Goal: Information Seeking & Learning: Learn about a topic

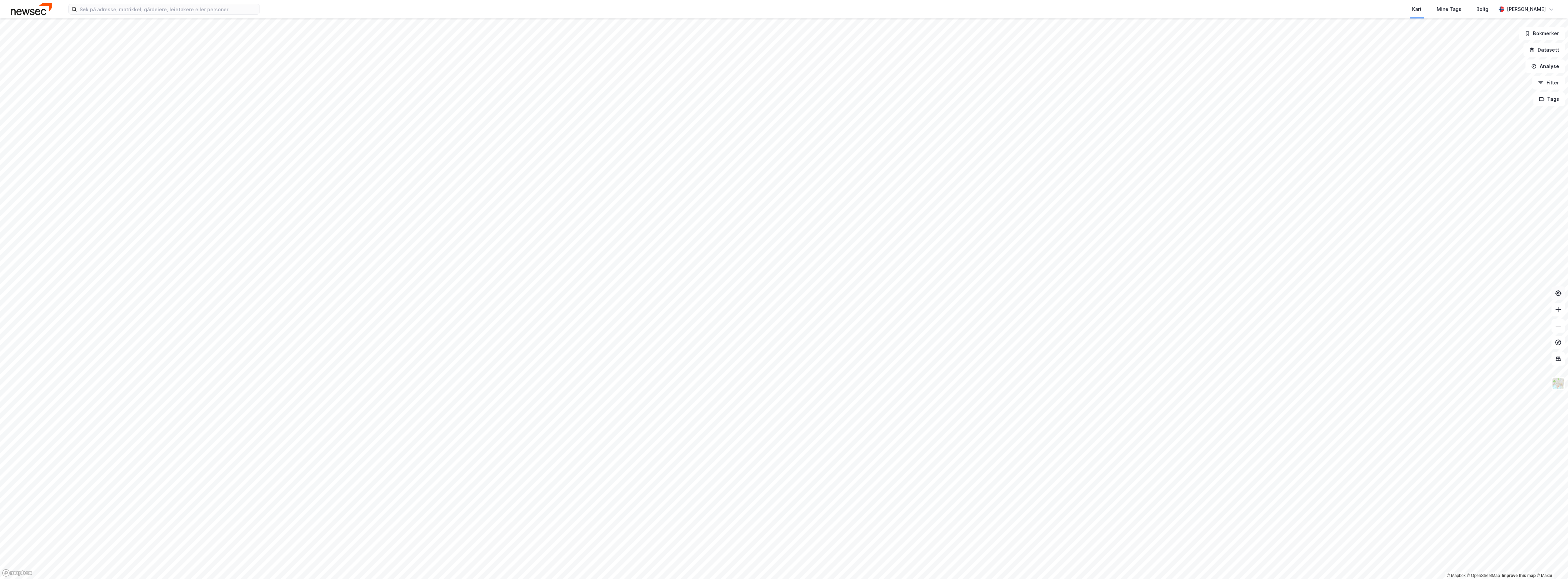
click at [1558, 294] on icon at bounding box center [1558, 293] width 7 height 7
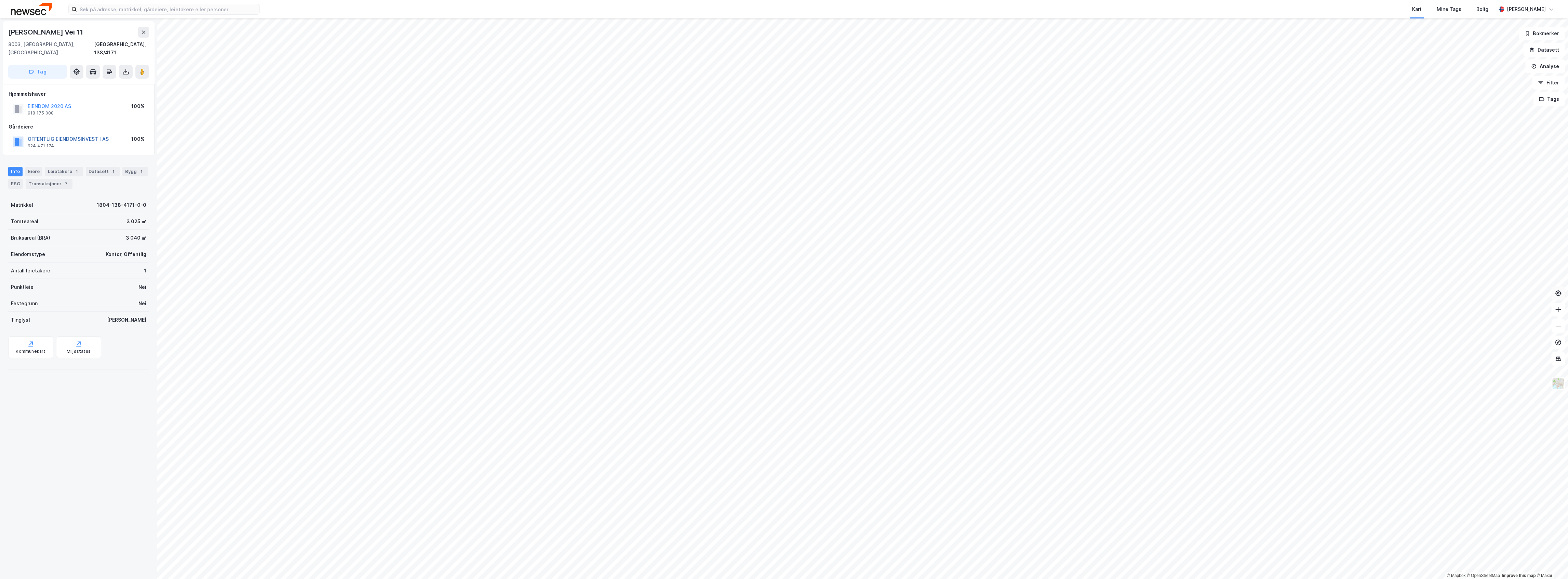
click at [0, 0] on button "OFFENTLIG EIENDOMSINVEST I AS" at bounding box center [0, 0] width 0 height 0
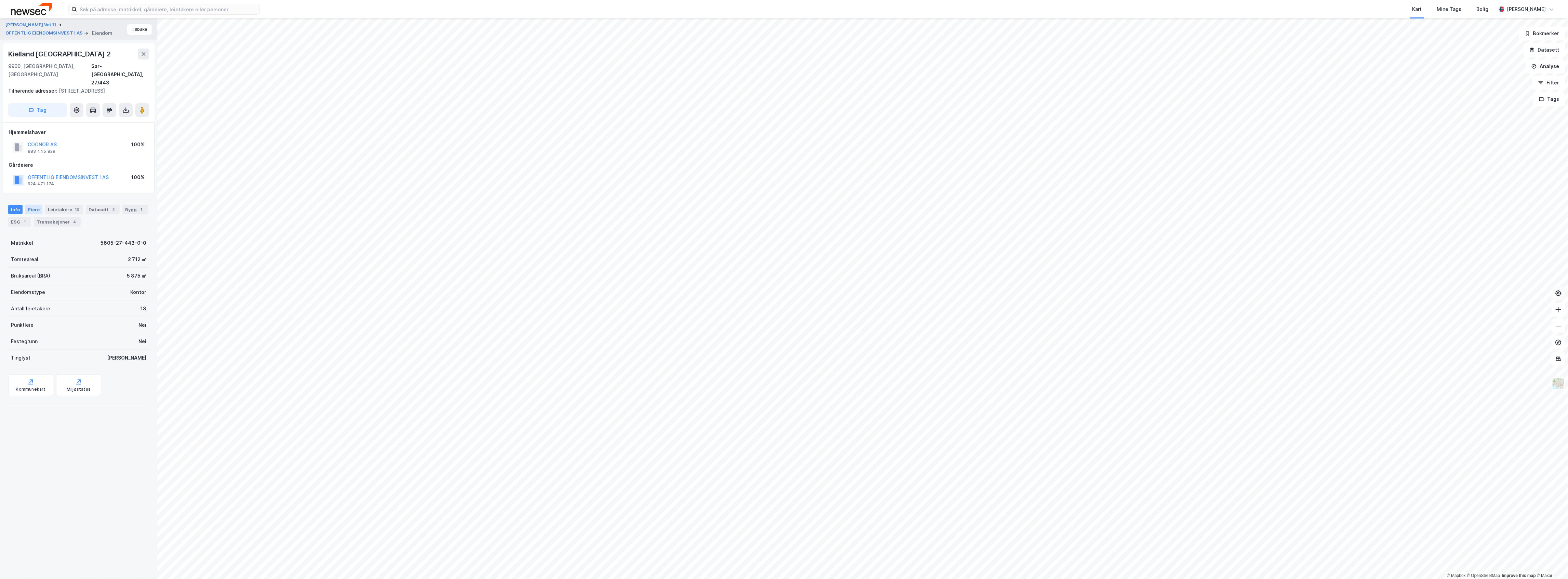
click at [39, 204] on div "Eiere" at bounding box center [34, 209] width 17 height 10
click at [122, 209] on div "Bygg 1" at bounding box center [135, 209] width 26 height 10
click at [55, 204] on div "Leietakere 13" at bounding box center [64, 209] width 38 height 10
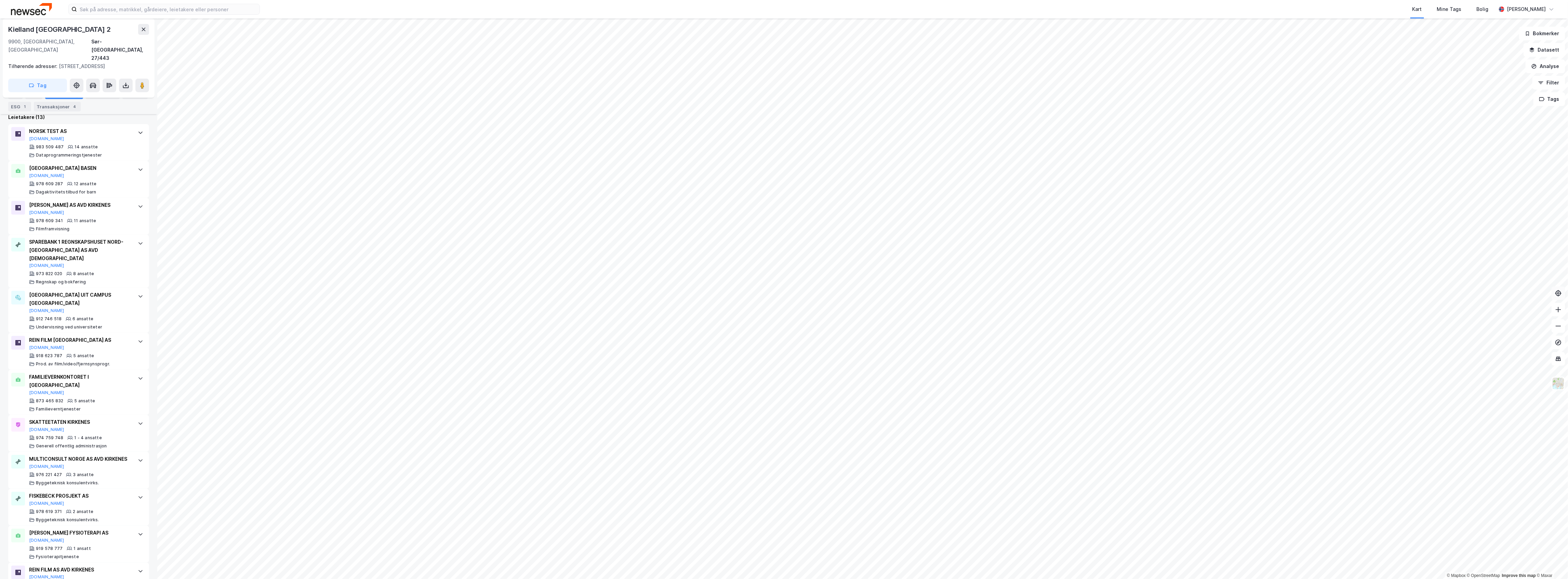
scroll to position [68, 0]
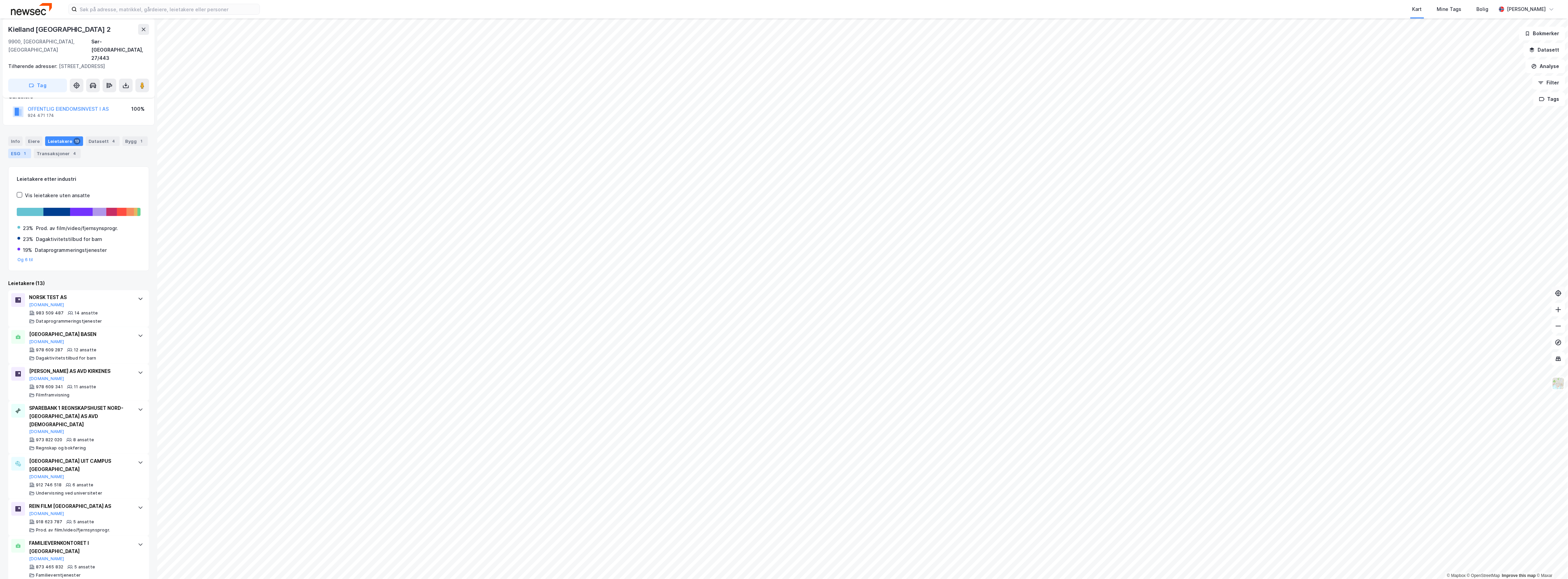
click at [31, 148] on div "ESG 1" at bounding box center [19, 153] width 23 height 10
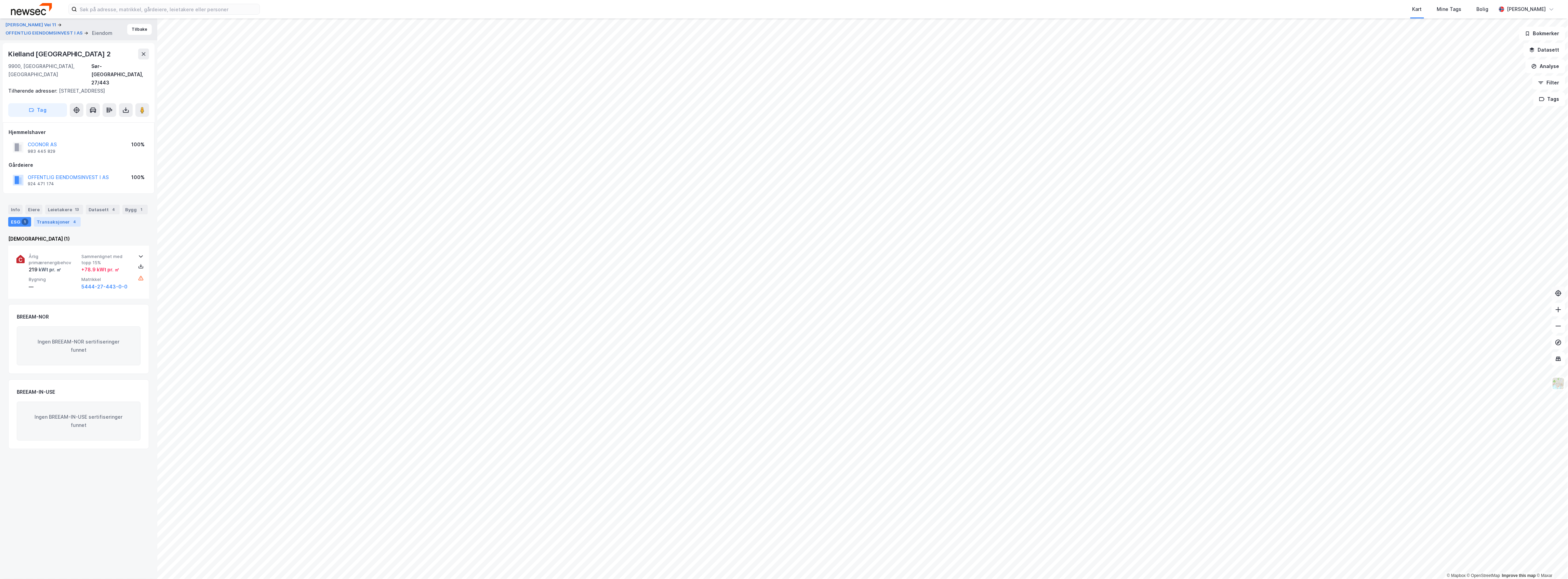
click at [76, 217] on div "Transaksjoner 4" at bounding box center [57, 222] width 47 height 10
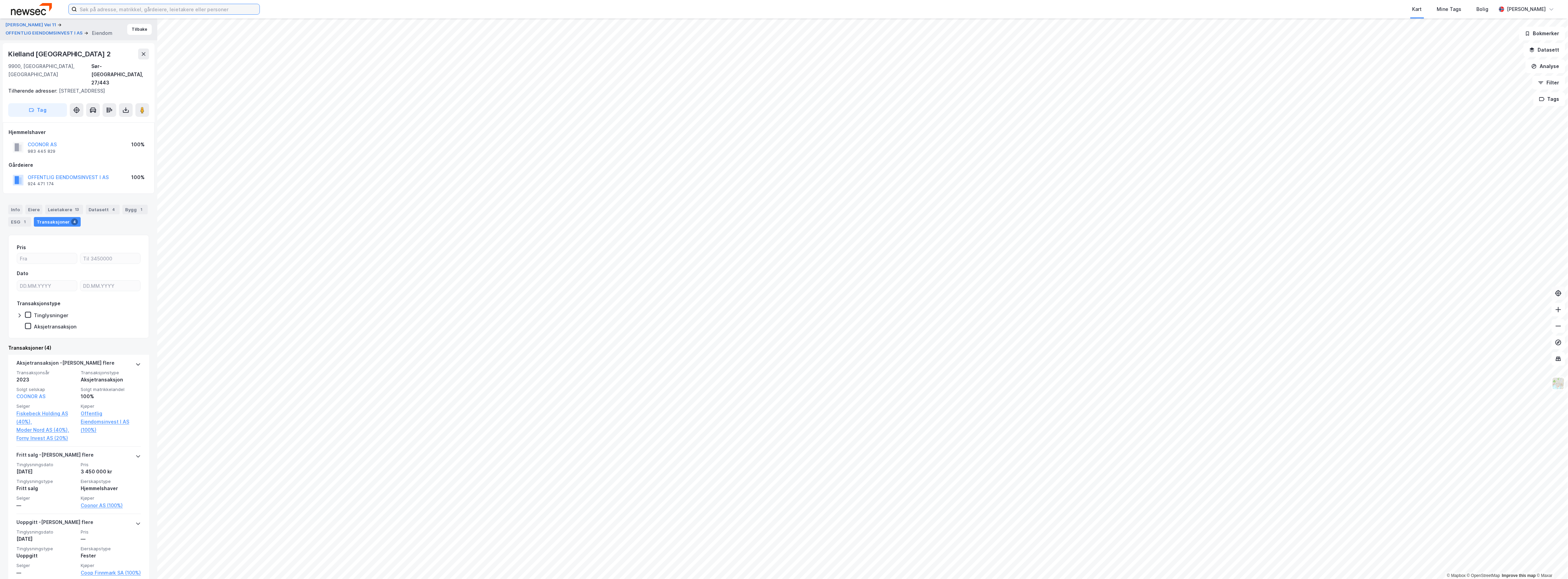
click at [110, 5] on input at bounding box center [168, 9] width 183 height 10
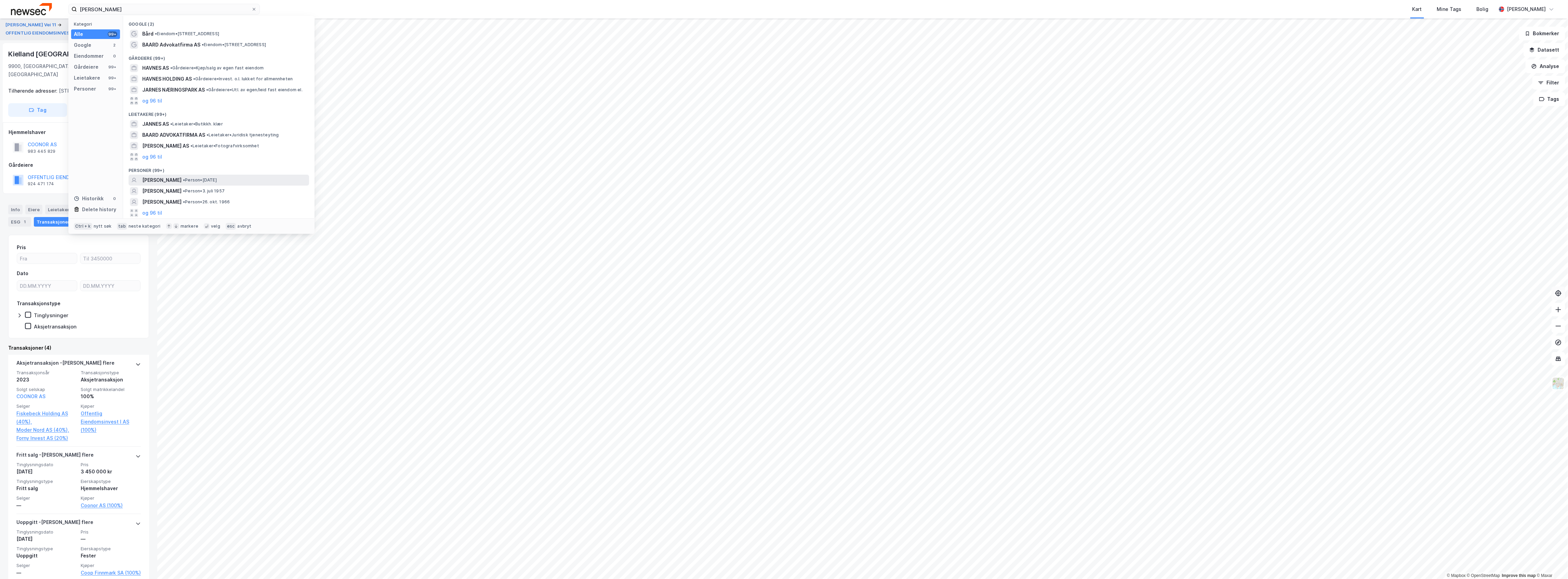
click at [217, 179] on span "• Person • [DATE]" at bounding box center [200, 180] width 34 height 5
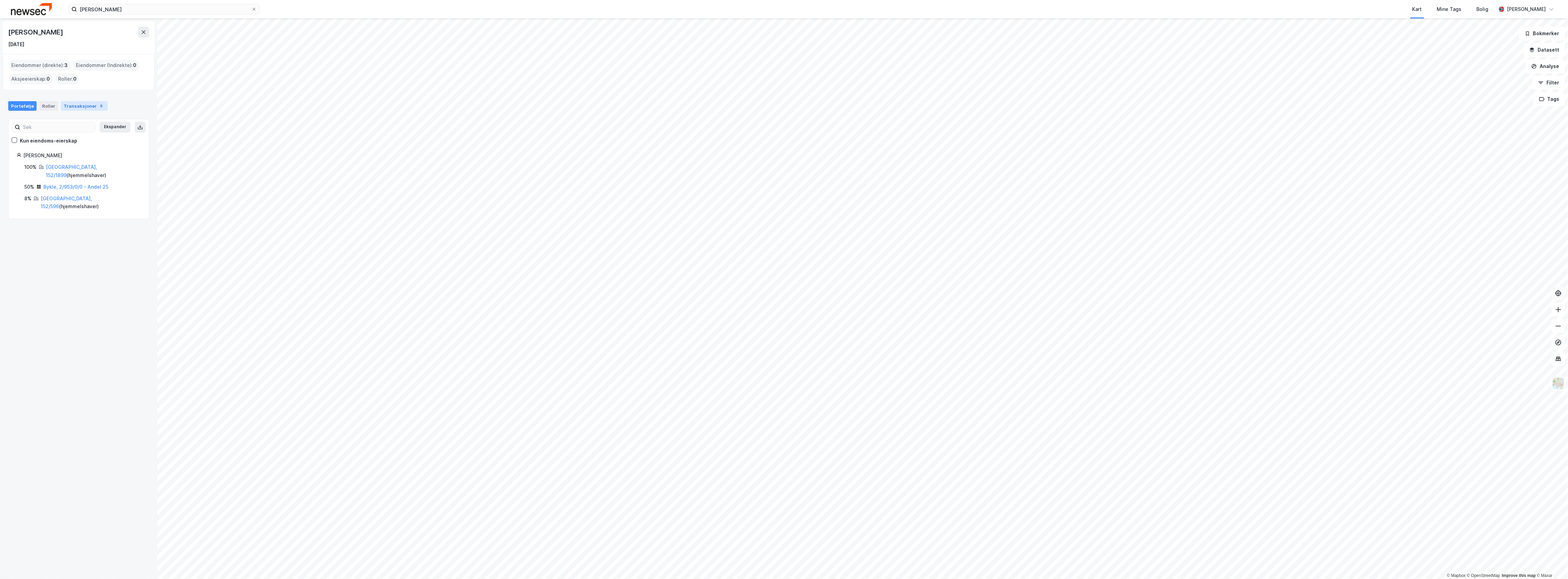
click at [79, 106] on div "Transaksjoner 8" at bounding box center [84, 106] width 47 height 10
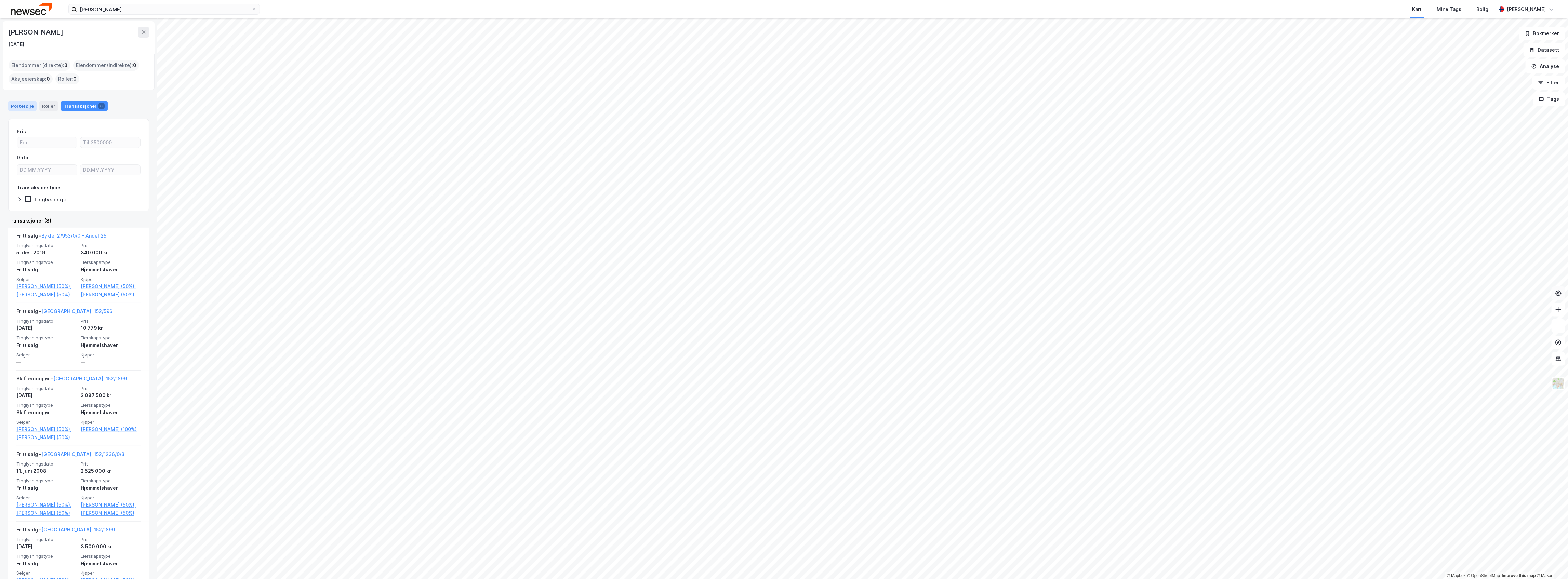
click at [18, 105] on div "Portefølje" at bounding box center [22, 106] width 29 height 10
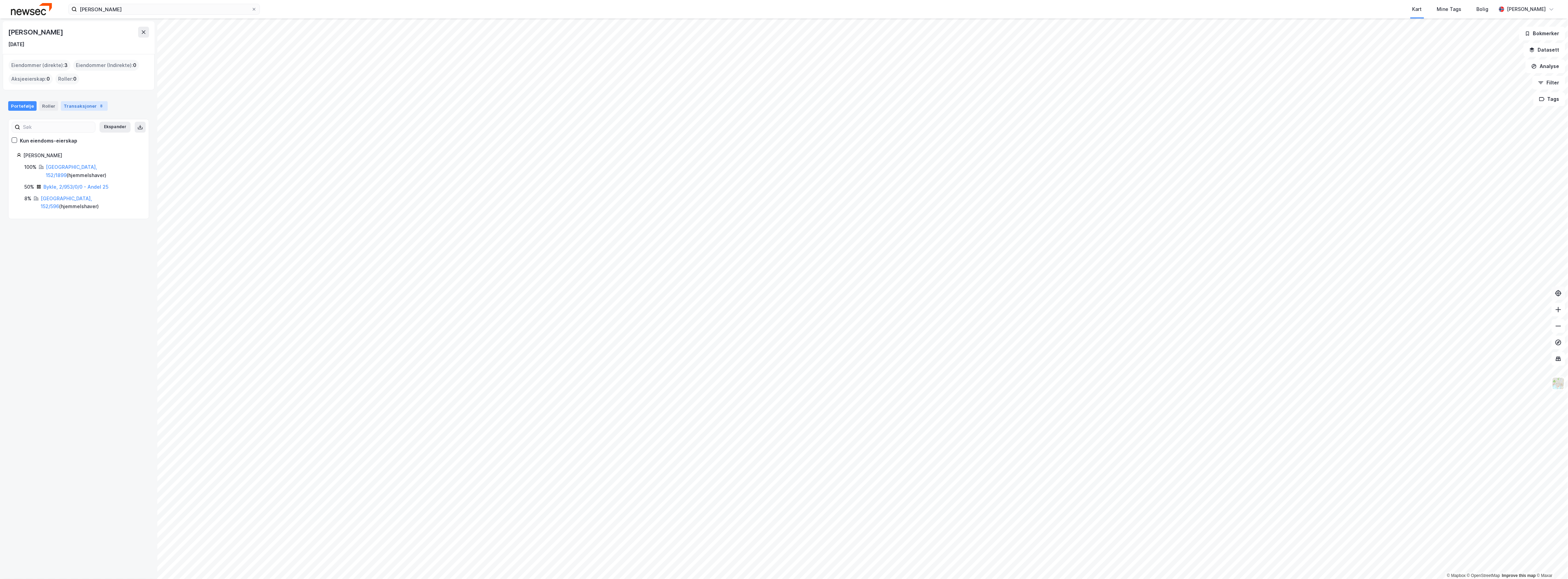
click at [66, 107] on div "Transaksjoner 8" at bounding box center [84, 106] width 47 height 10
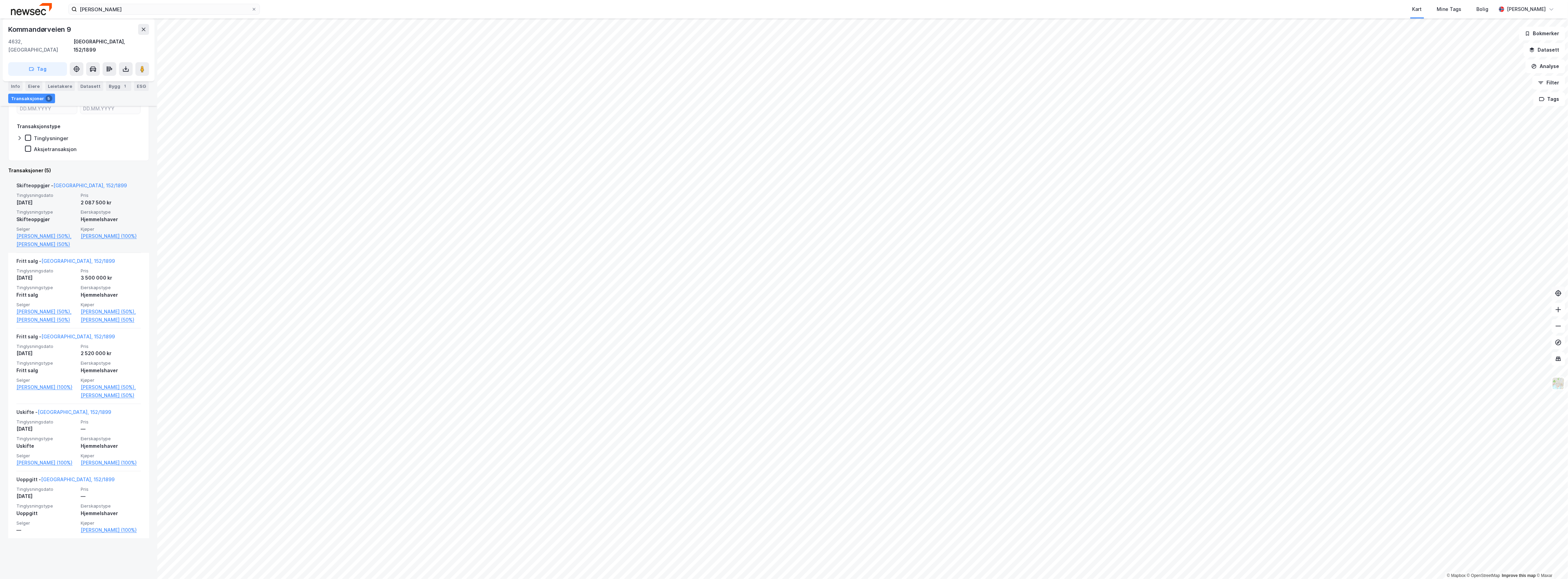
scroll to position [81, 0]
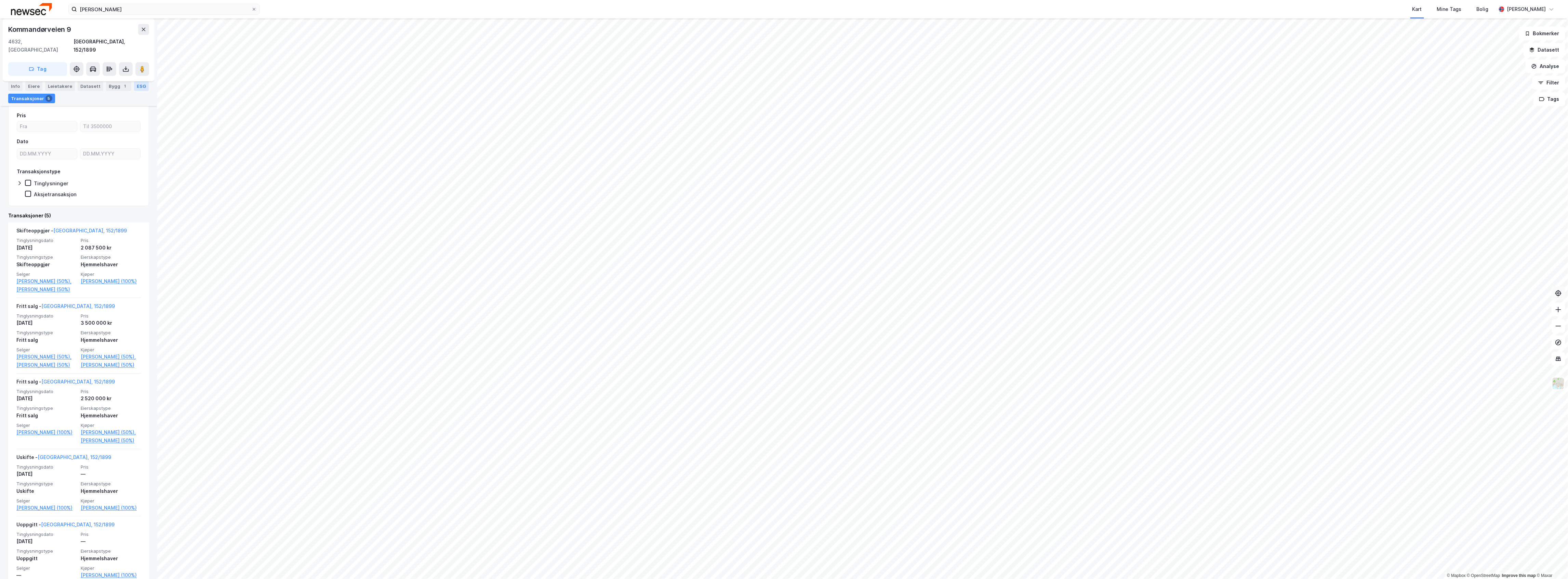
click at [134, 91] on div "ESG" at bounding box center [141, 86] width 15 height 10
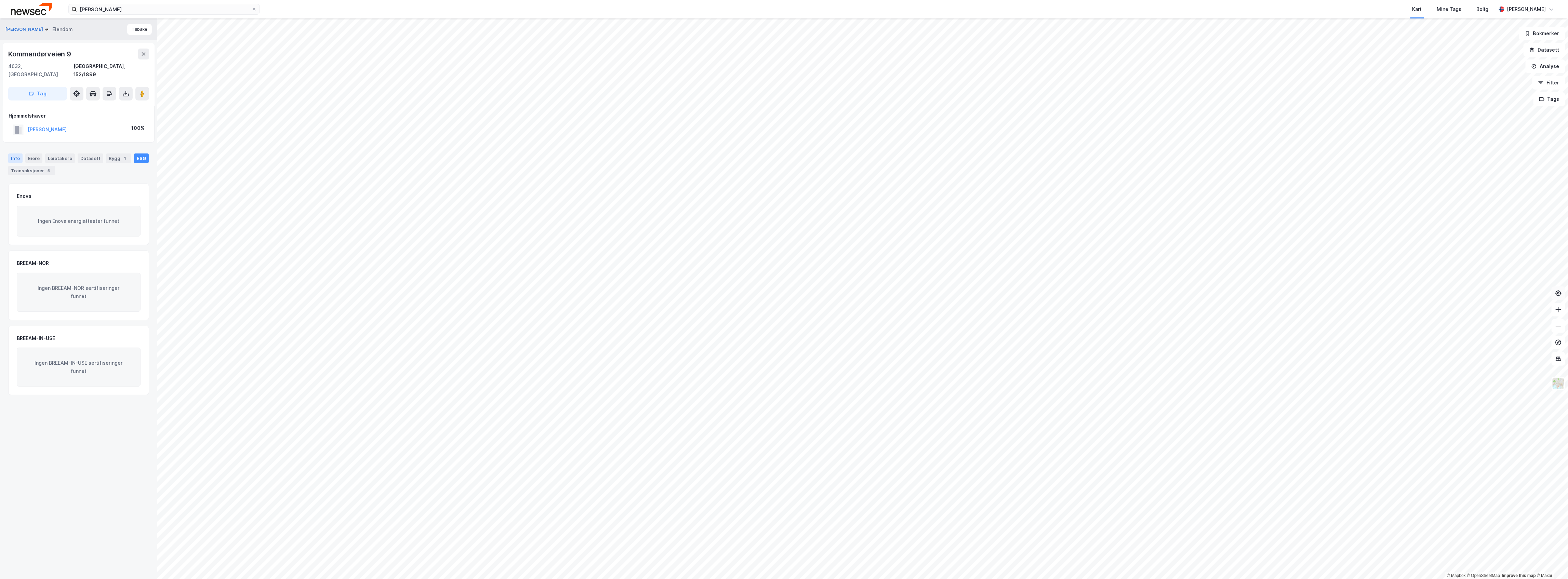
click at [15, 153] on div "Info" at bounding box center [15, 158] width 15 height 10
click at [34, 153] on div "Eiere" at bounding box center [34, 158] width 17 height 10
click at [57, 153] on div "Leietakere" at bounding box center [60, 158] width 30 height 10
click at [106, 153] on div "Bygg 1" at bounding box center [119, 158] width 26 height 10
click at [135, 233] on icon at bounding box center [138, 235] width 5 height 5
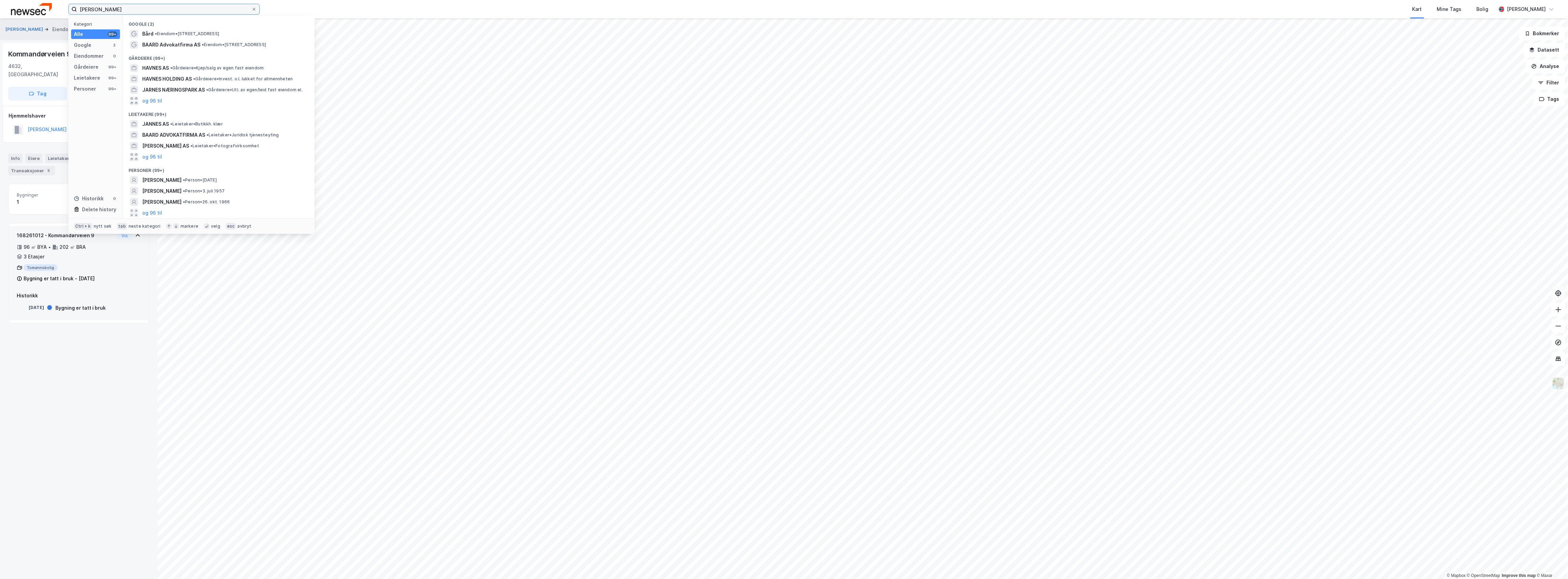
click at [127, 7] on input "[PERSON_NAME]" at bounding box center [164, 9] width 174 height 10
type input "[PERSON_NAME]"
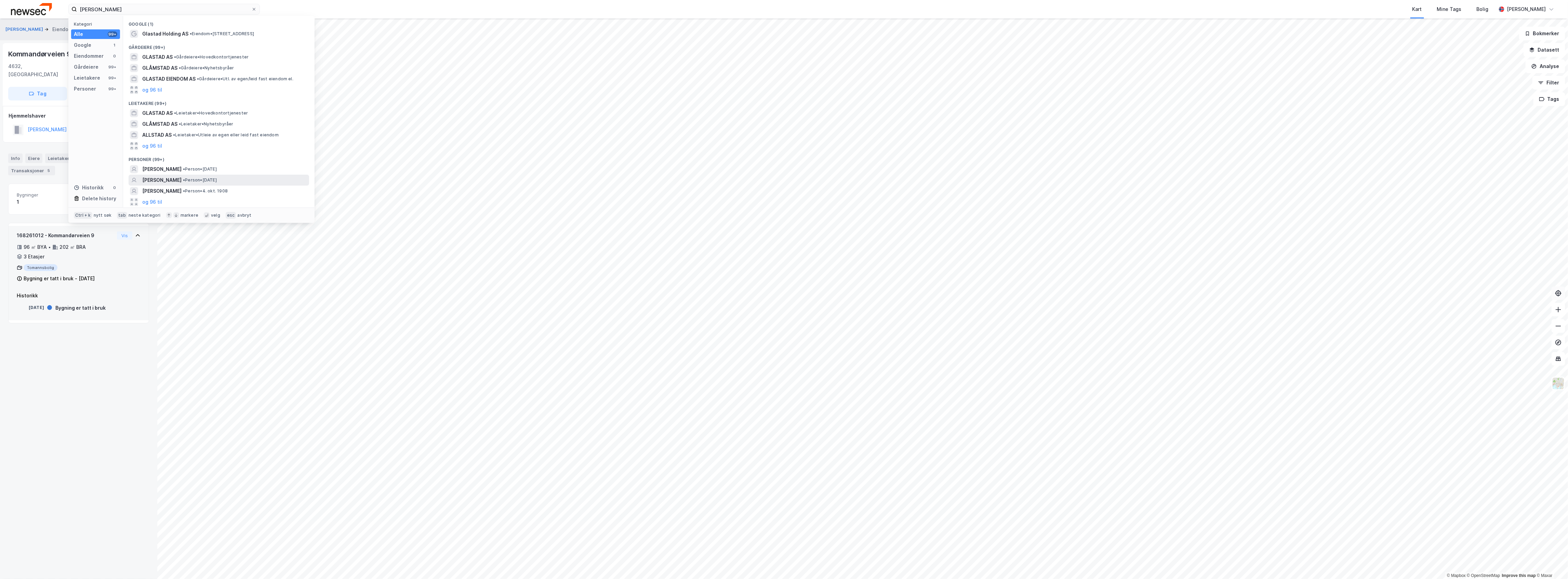
click at [181, 181] on span "[PERSON_NAME]" at bounding box center [162, 179] width 40 height 8
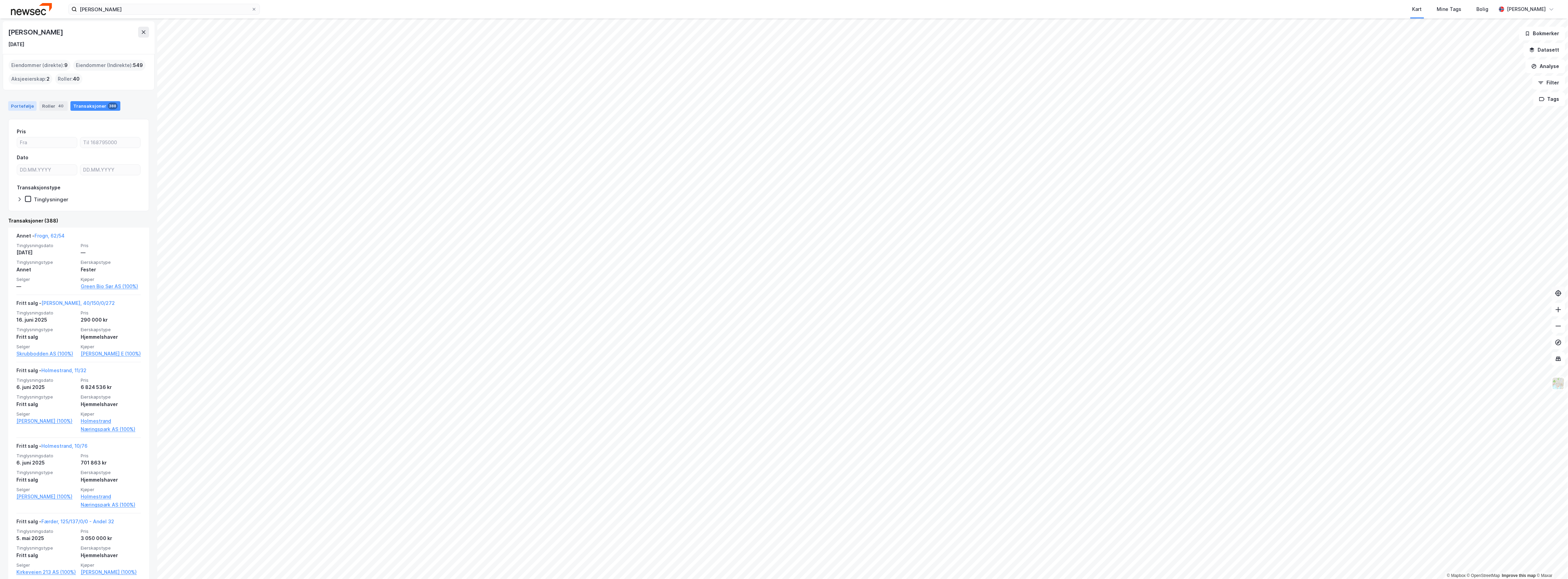
click at [25, 107] on div "Portefølje" at bounding box center [22, 106] width 29 height 10
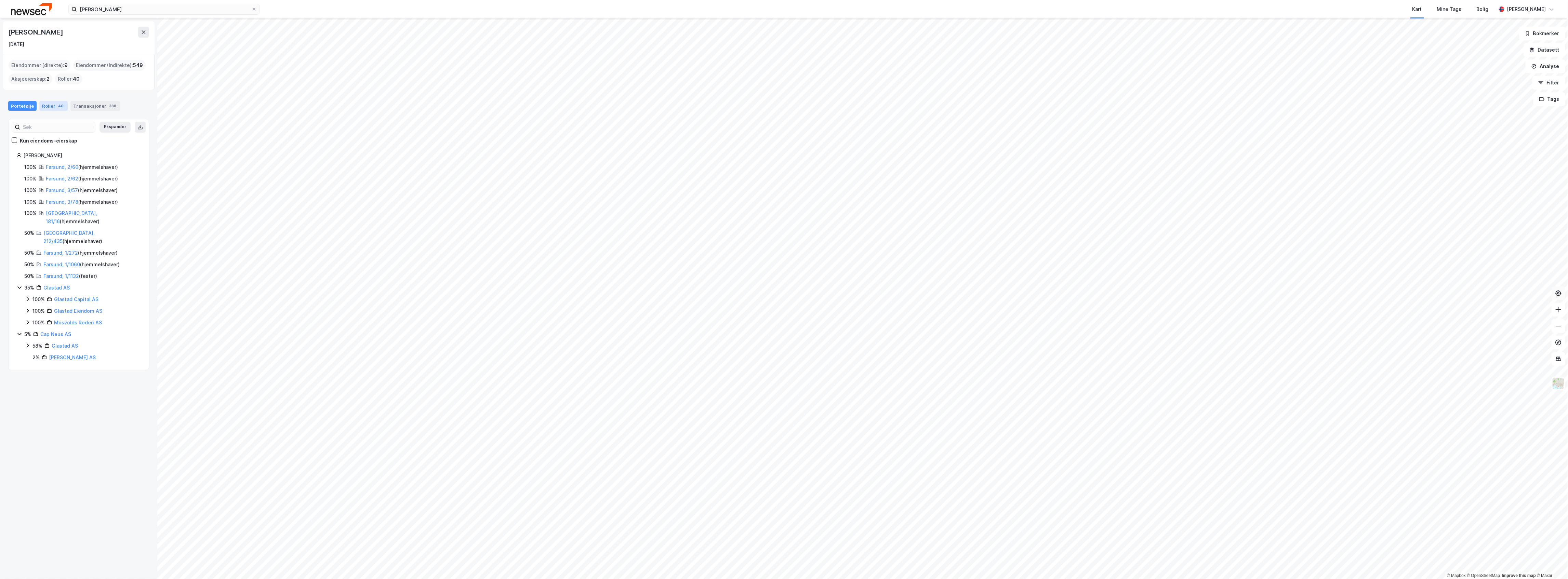
click at [57, 105] on div "40" at bounding box center [60, 106] width 8 height 7
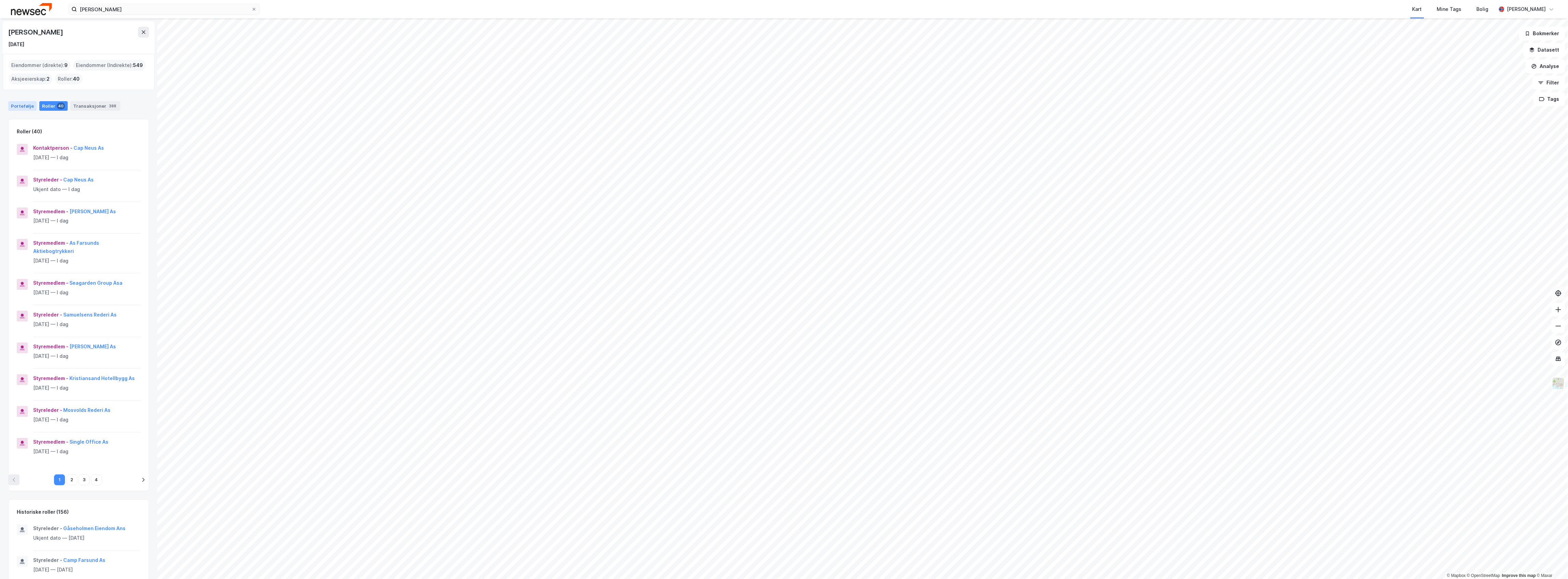
click at [21, 106] on div "Portefølje" at bounding box center [22, 106] width 29 height 10
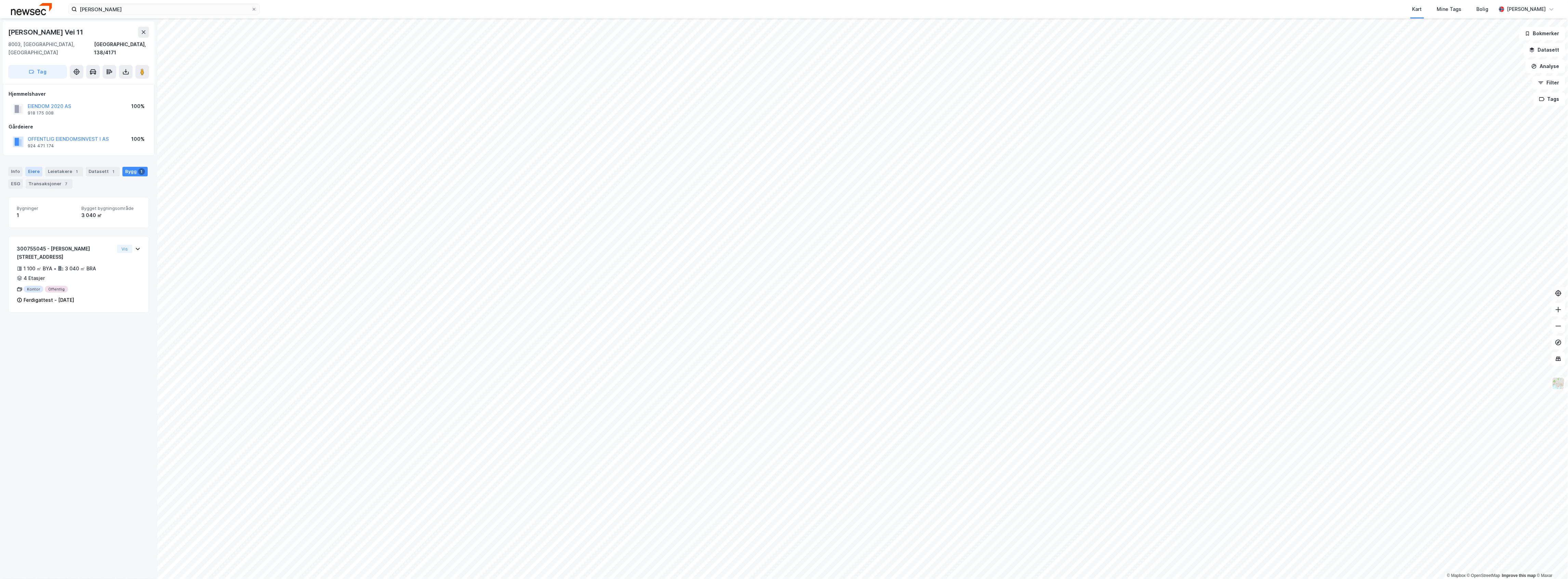
click at [29, 167] on div "Eiere" at bounding box center [34, 172] width 17 height 10
click at [0, 0] on button "EIENDOM 2020 AS" at bounding box center [0, 0] width 0 height 0
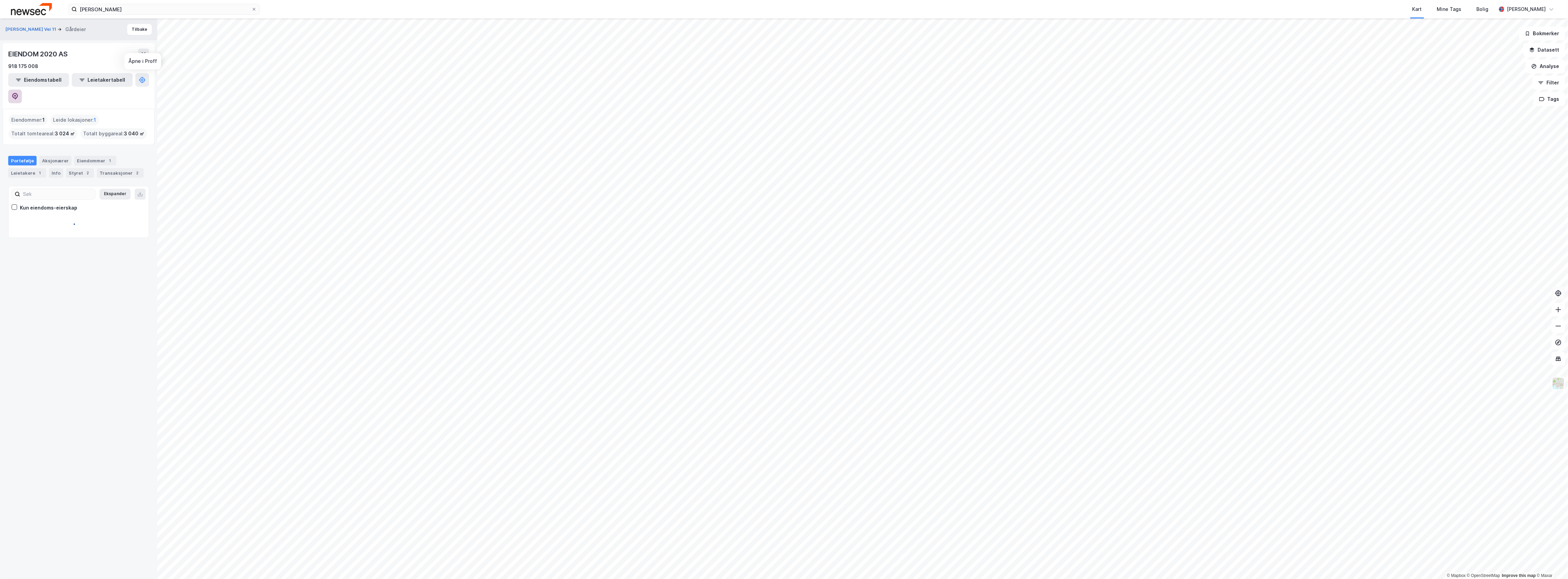
click at [18, 93] on icon at bounding box center [15, 96] width 6 height 7
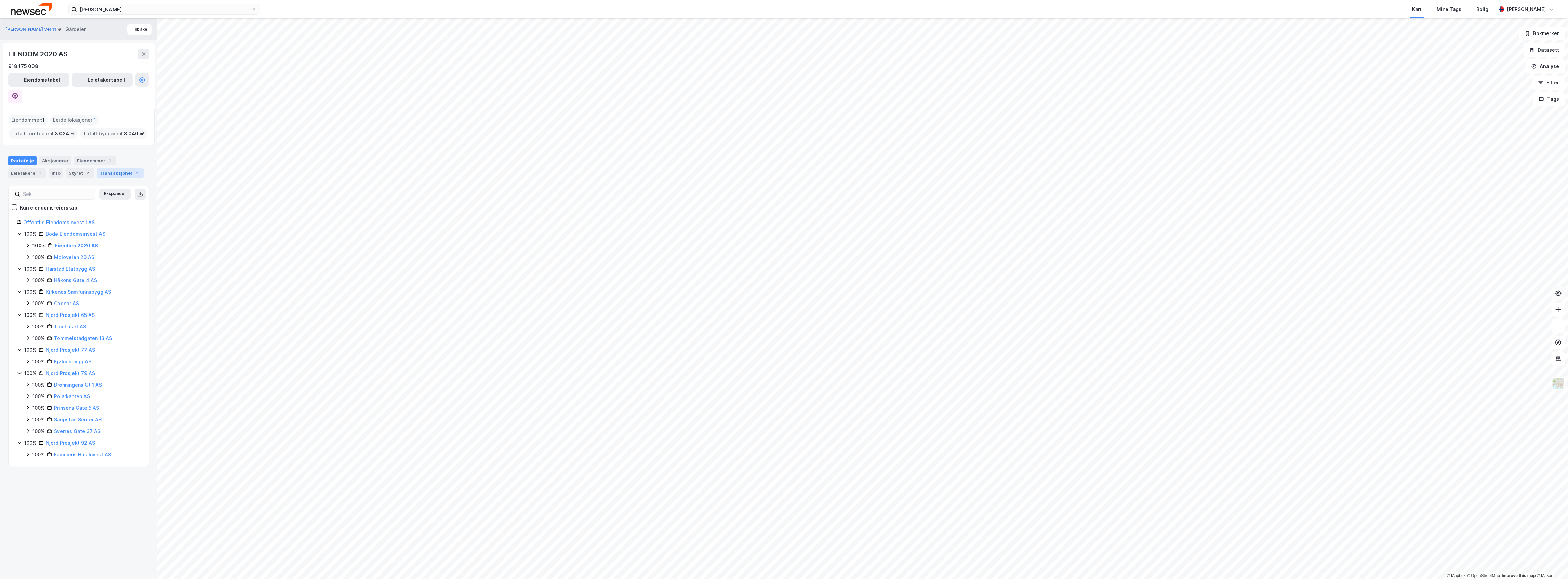
click at [116, 168] on div "Transaksjoner 2" at bounding box center [120, 173] width 47 height 10
